Goal: Transaction & Acquisition: Purchase product/service

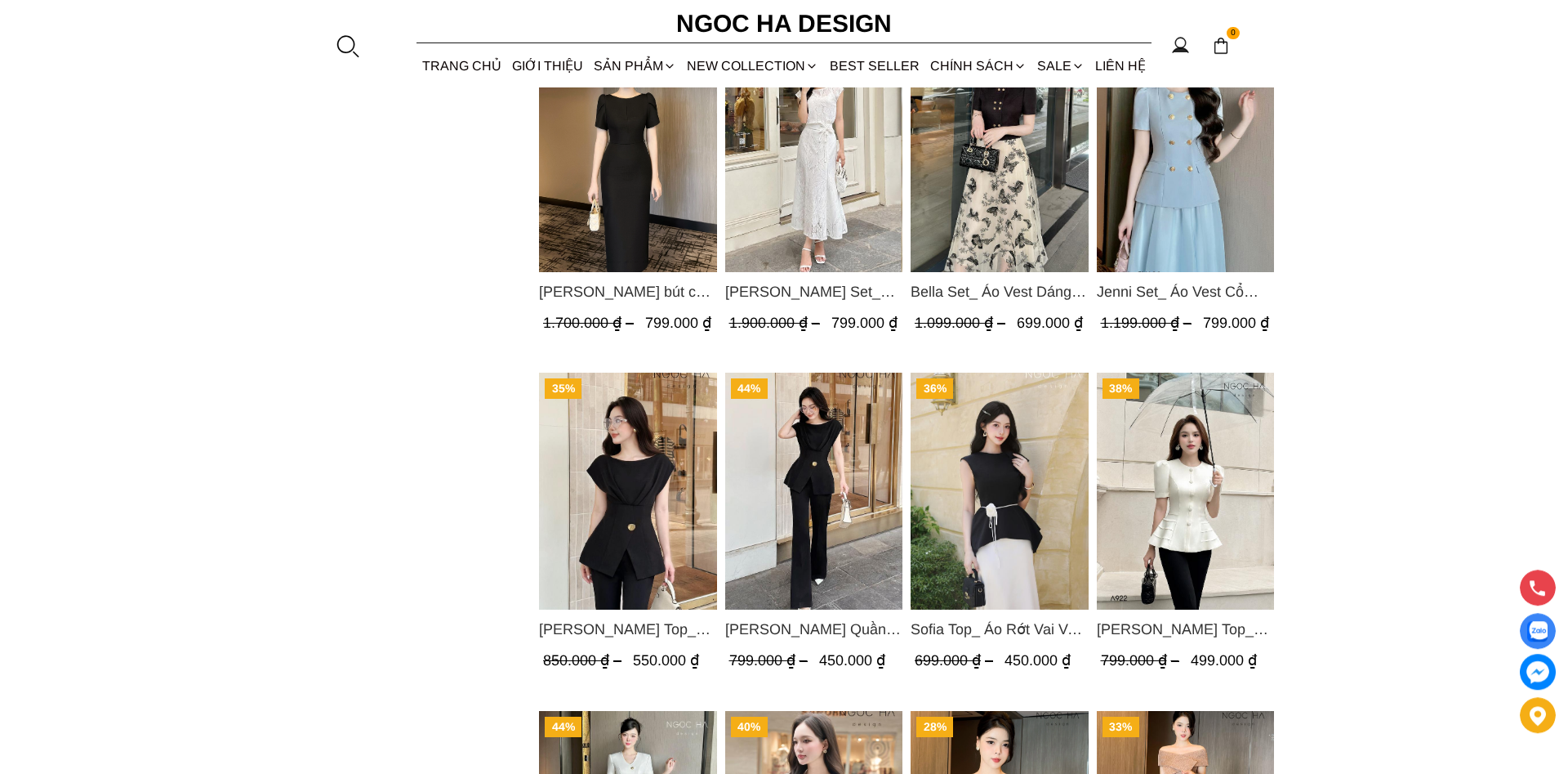
scroll to position [1501, 0]
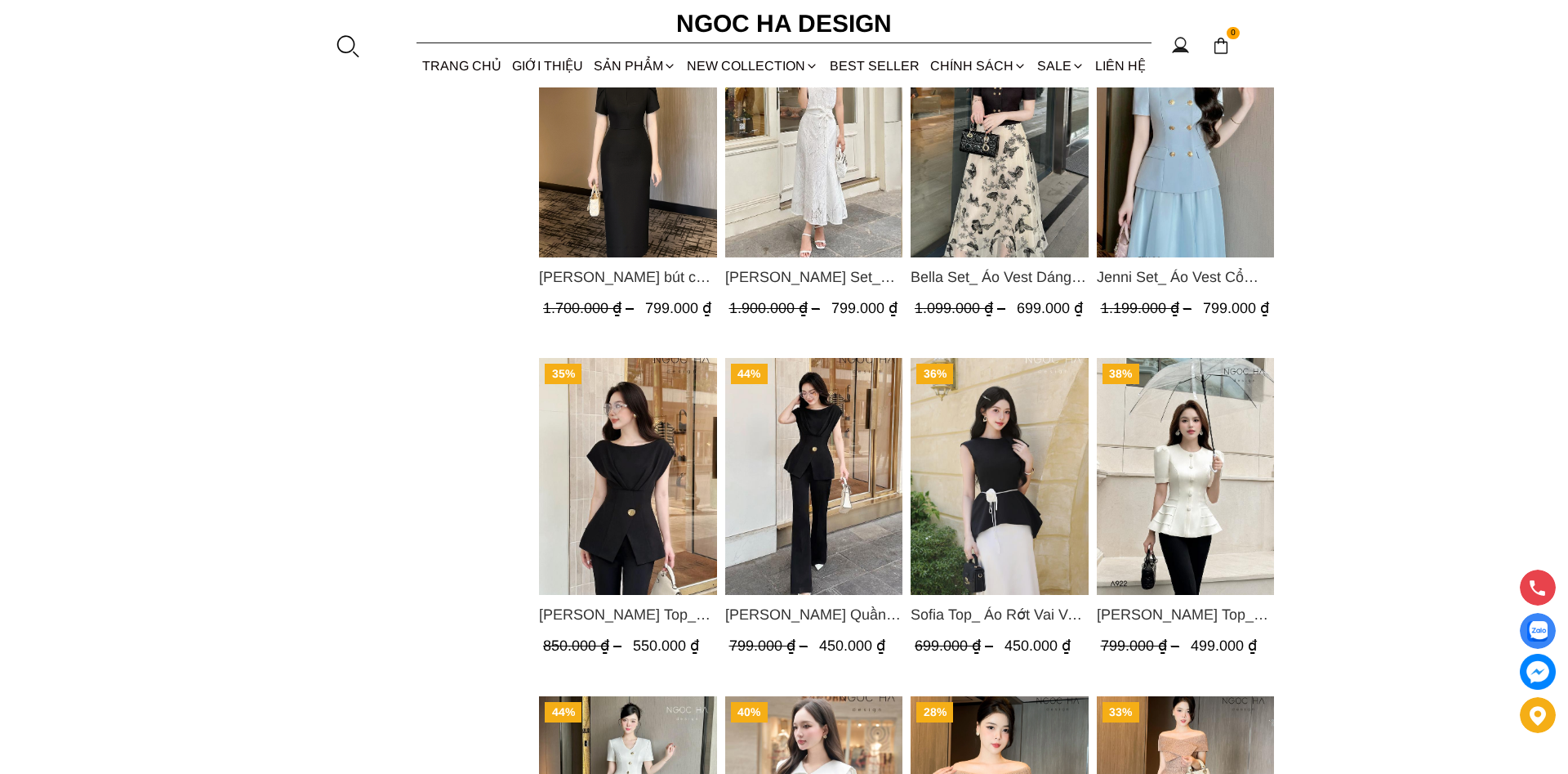
click at [1168, 172] on img "Product image - Jenni Set_ Áo Vest Cổ Tròn Đính Cúc, Chân Váy Tơ Màu Xanh A1051…" at bounding box center [1186, 139] width 178 height 237
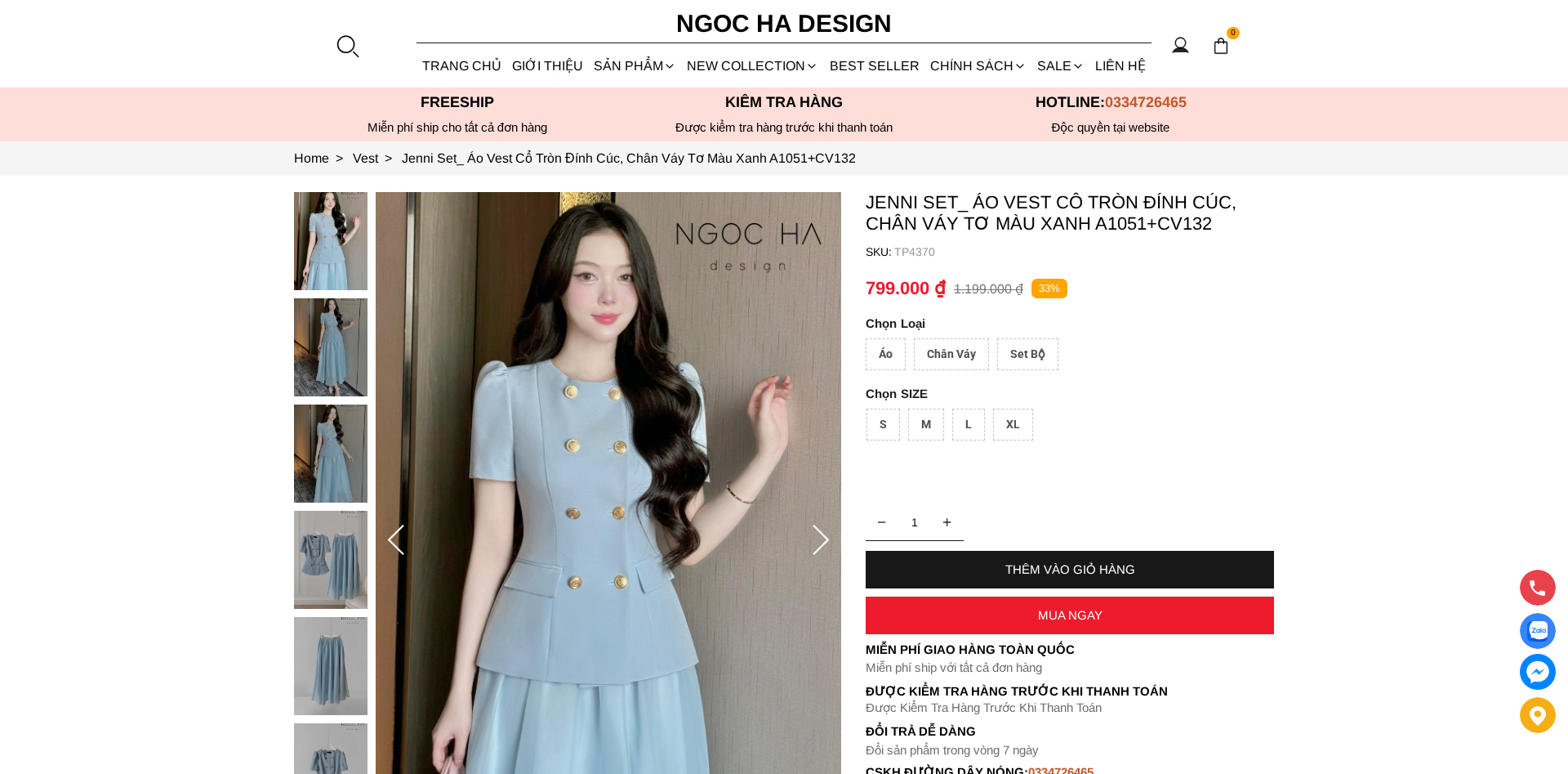
click at [312, 335] on img at bounding box center [330, 348] width 73 height 98
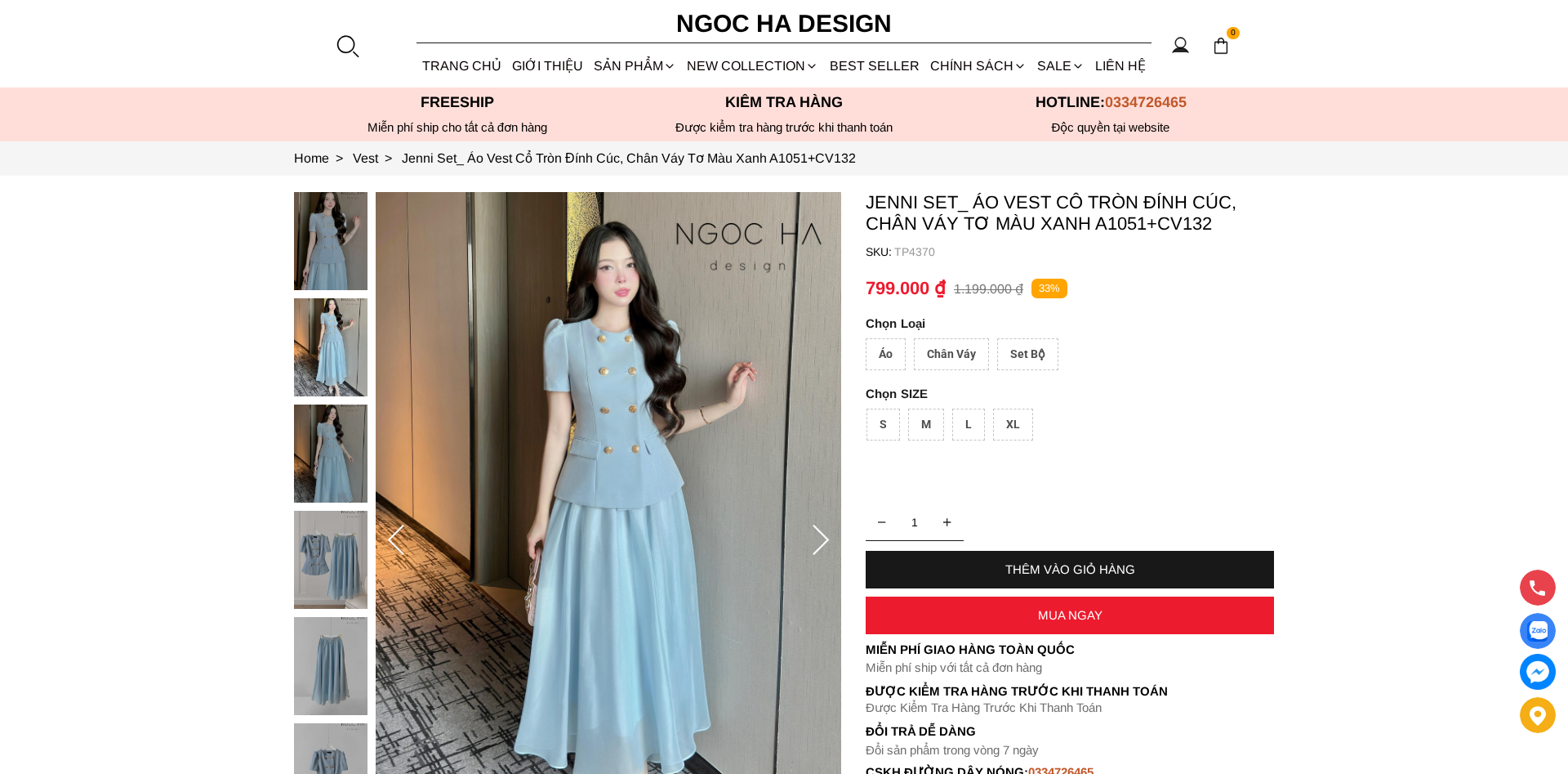
click at [329, 456] on img at bounding box center [330, 454] width 73 height 98
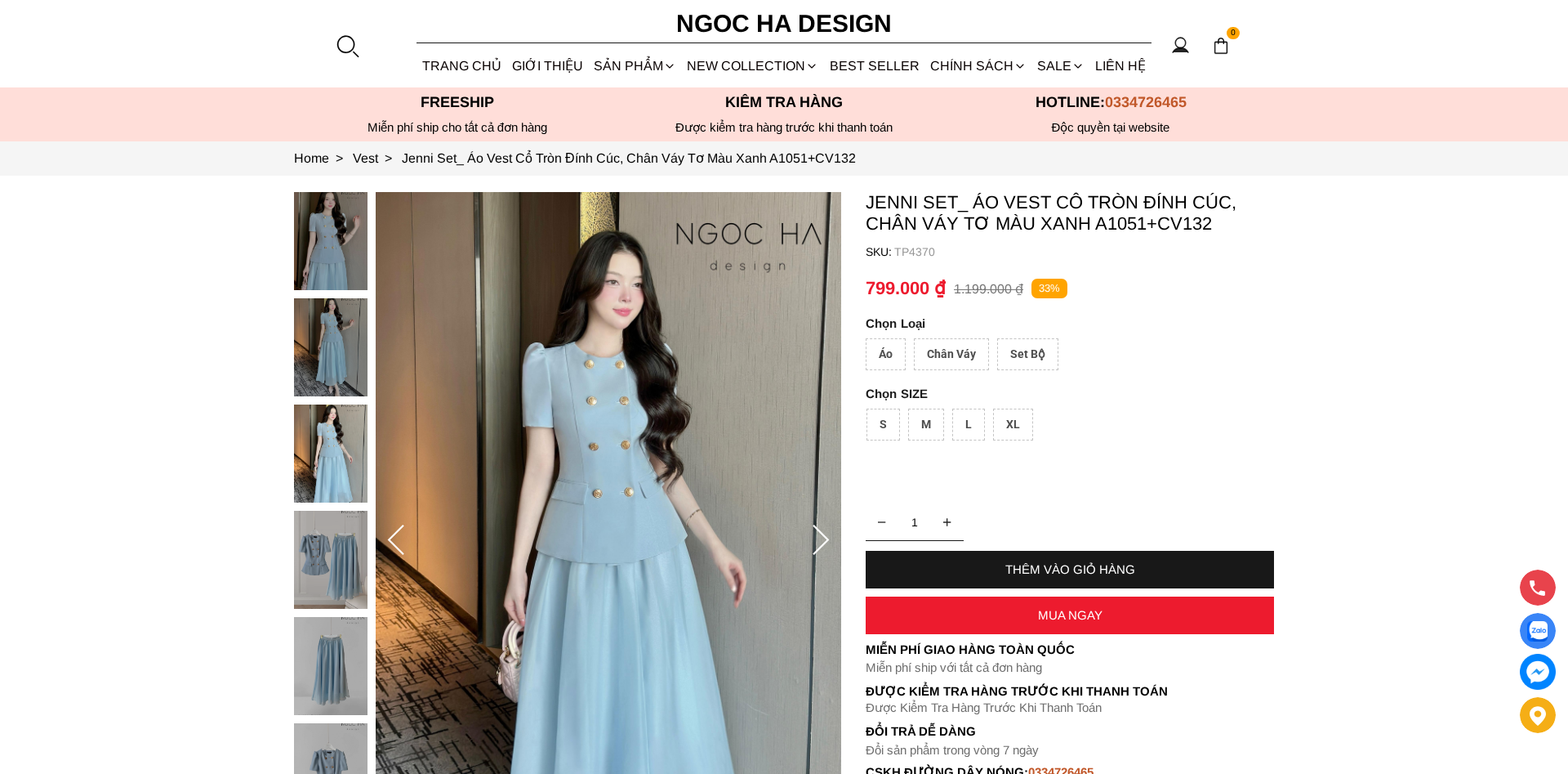
click at [338, 559] on img at bounding box center [330, 560] width 73 height 98
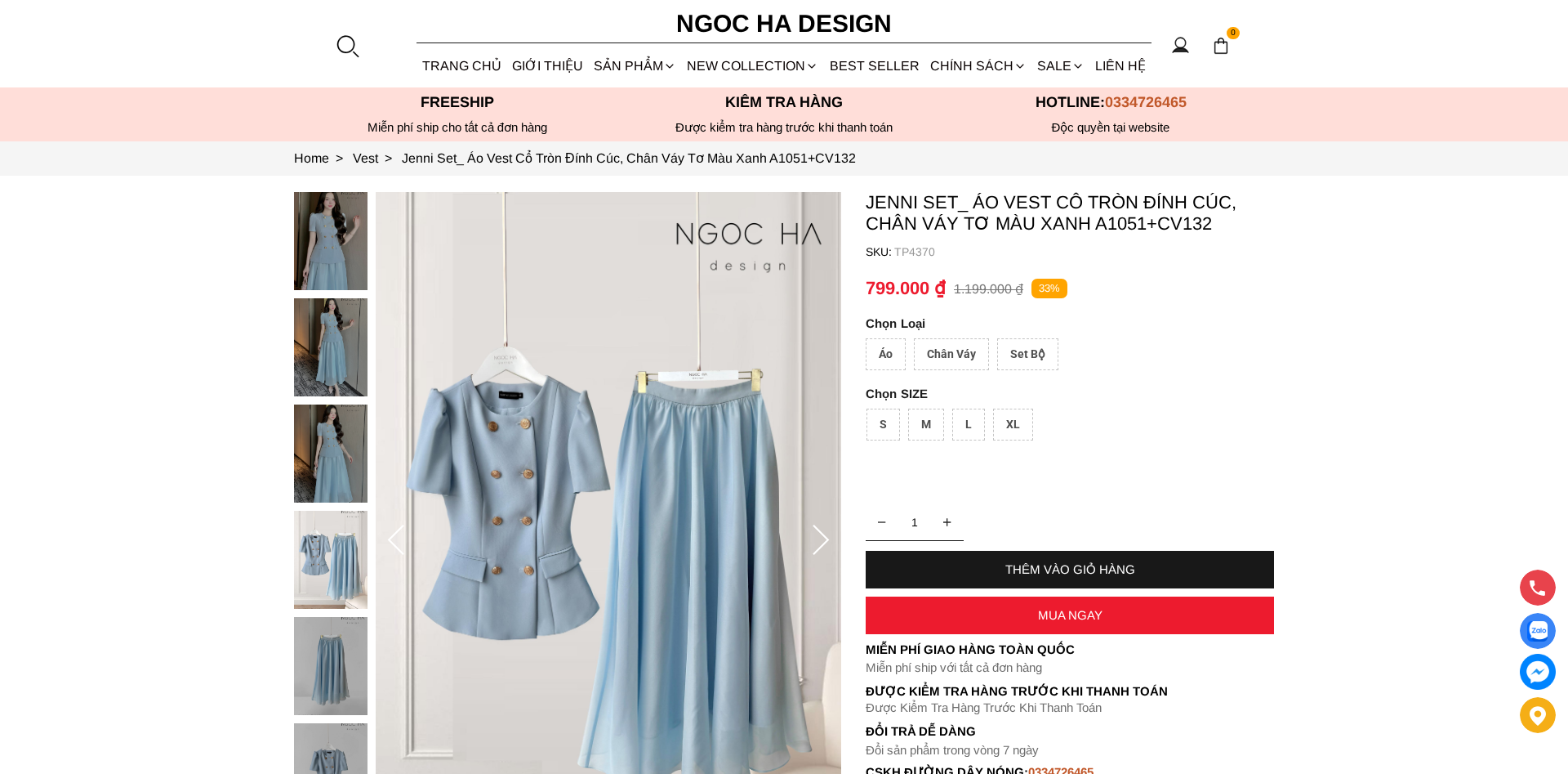
click at [328, 364] on img at bounding box center [330, 348] width 73 height 98
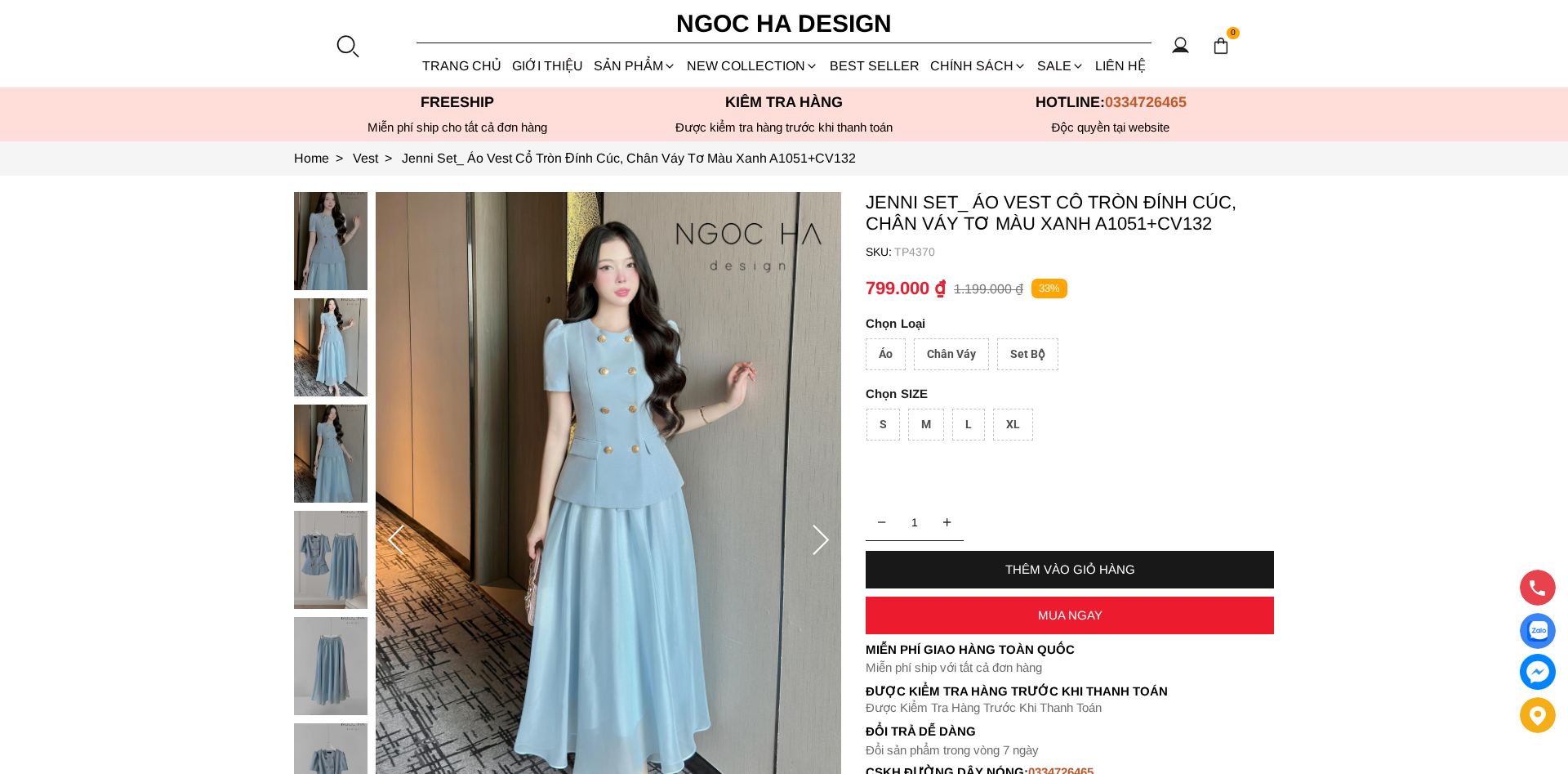
click at [355, 432] on div at bounding box center [335, 617] width 82 height 850
click at [319, 539] on img at bounding box center [330, 560] width 73 height 98
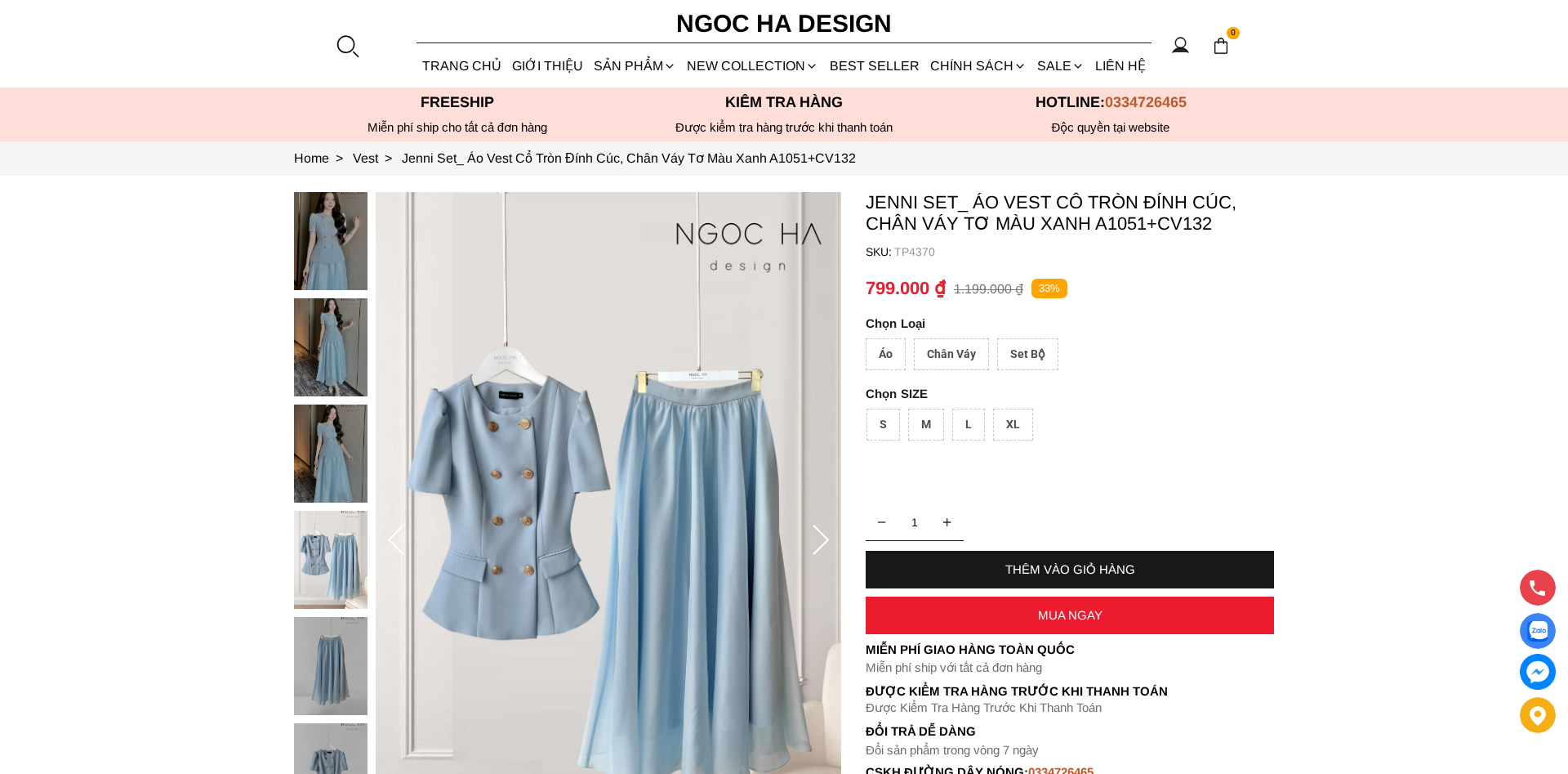
click at [337, 664] on img at bounding box center [330, 666] width 73 height 98
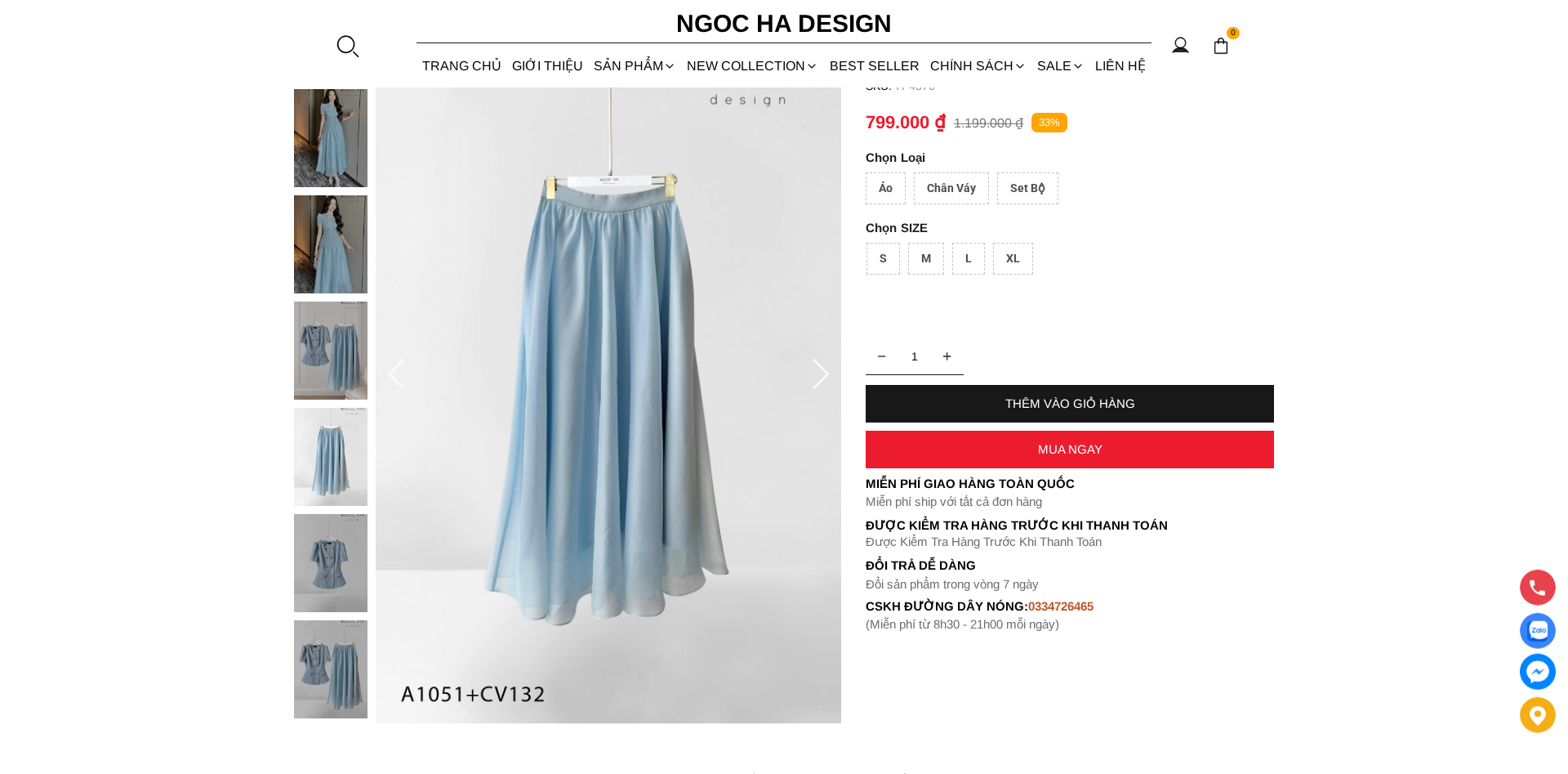
scroll to position [167, 0]
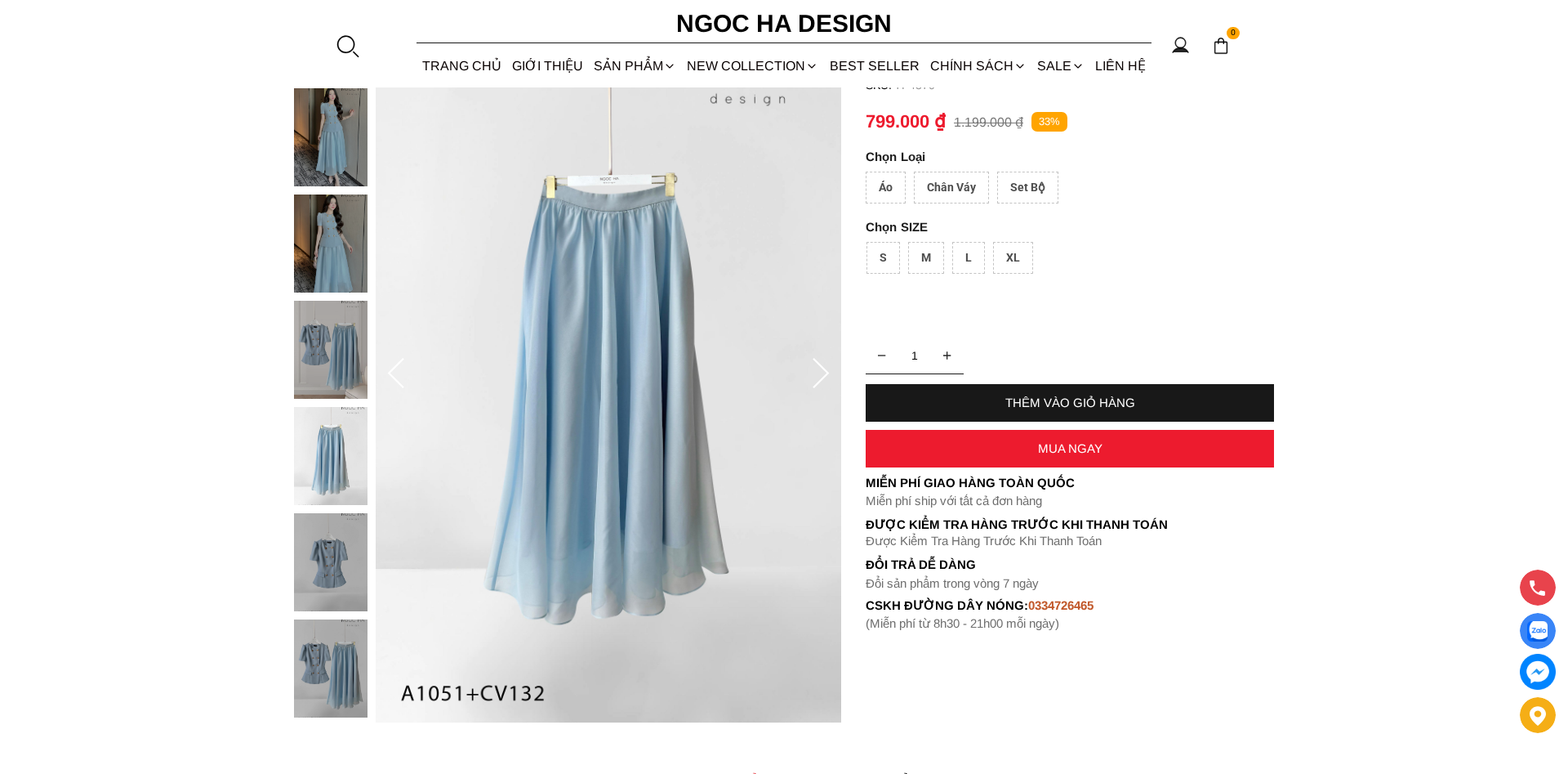
click at [333, 572] on img at bounding box center [330, 563] width 73 height 98
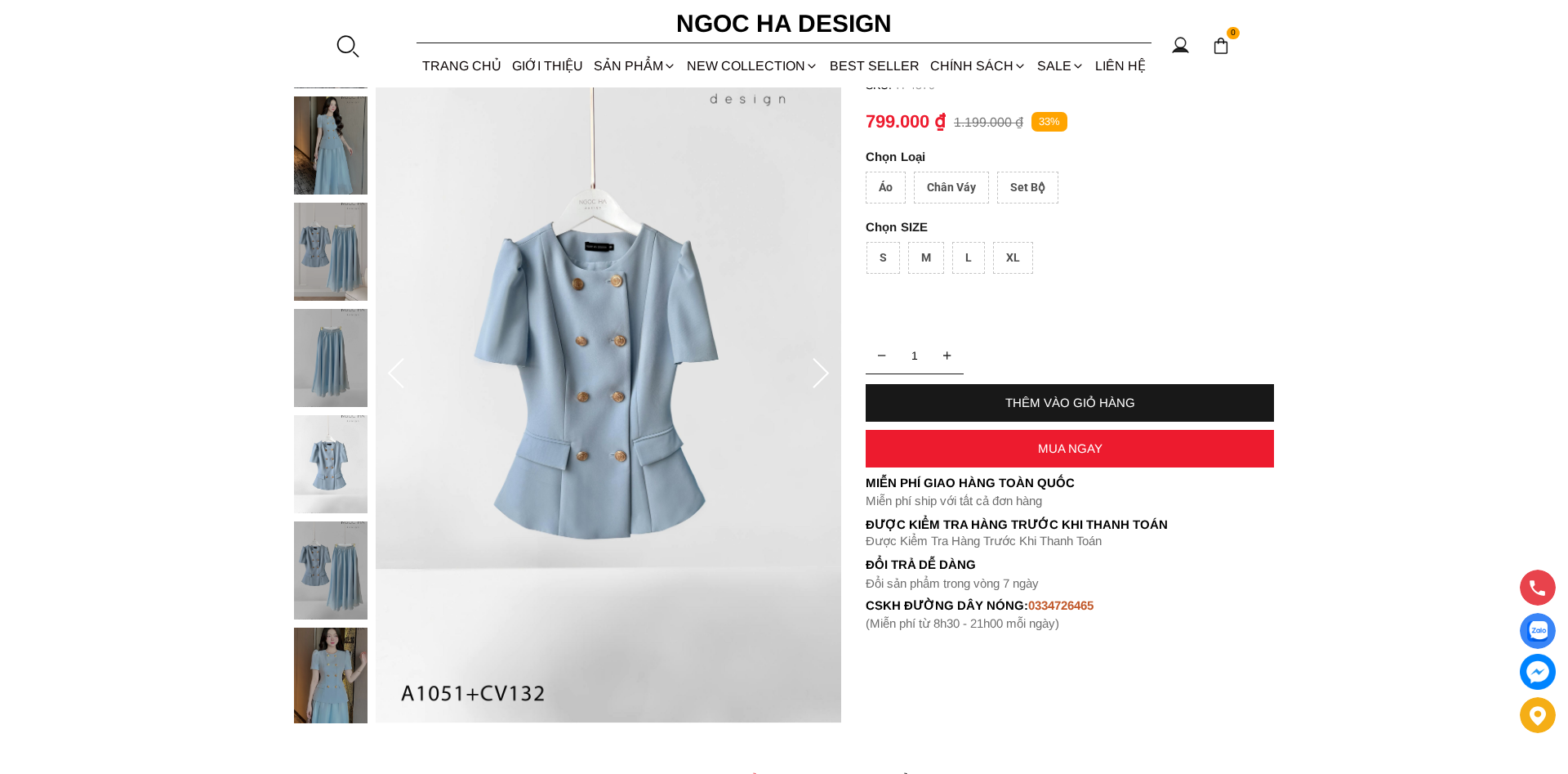
click at [336, 639] on img at bounding box center [330, 676] width 73 height 98
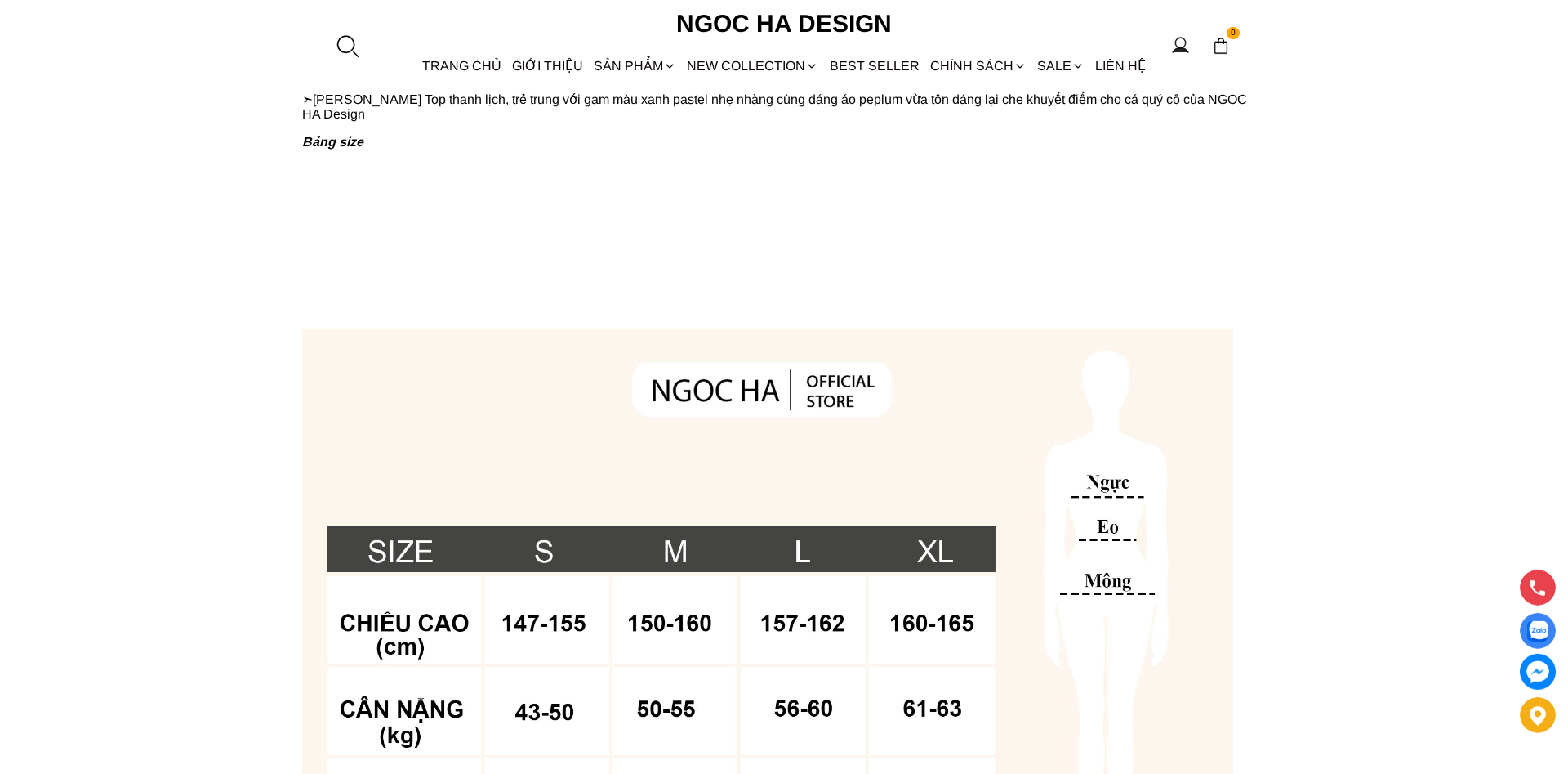
scroll to position [1084, 0]
